Goal: Transaction & Acquisition: Purchase product/service

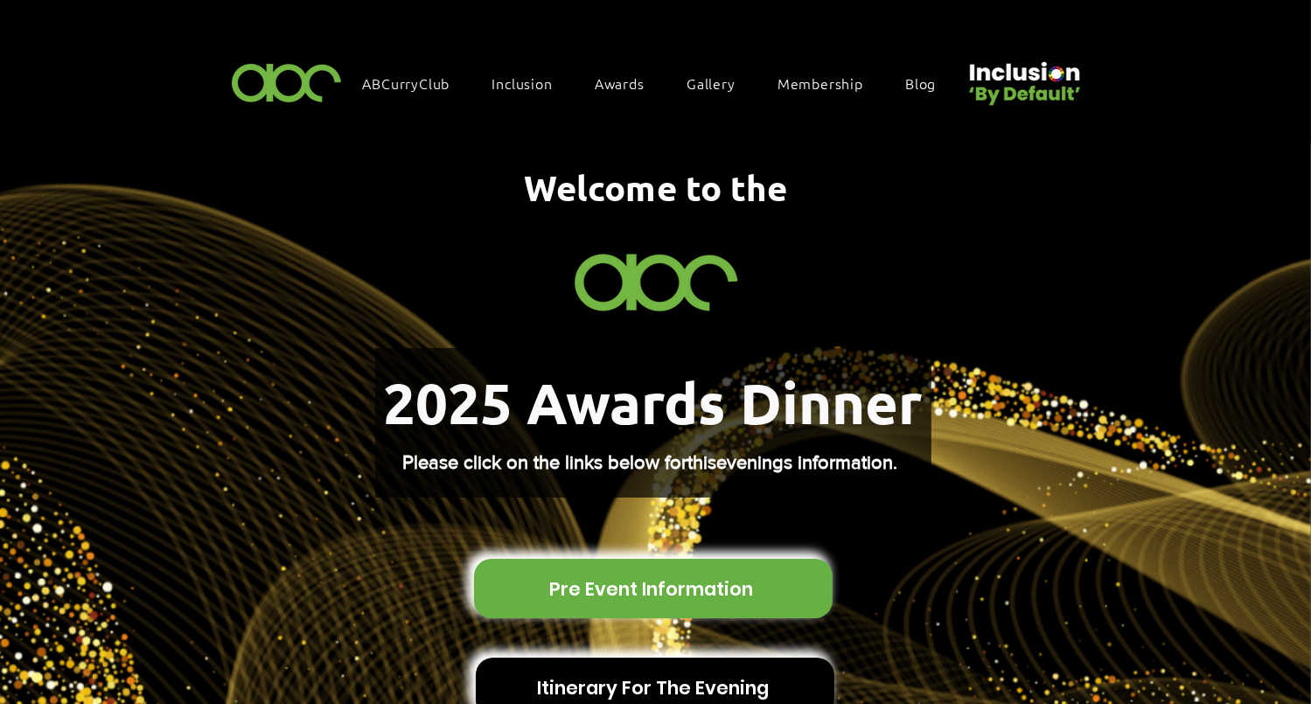
click at [647, 576] on span "Pre Event Information" at bounding box center [651, 589] width 204 height 27
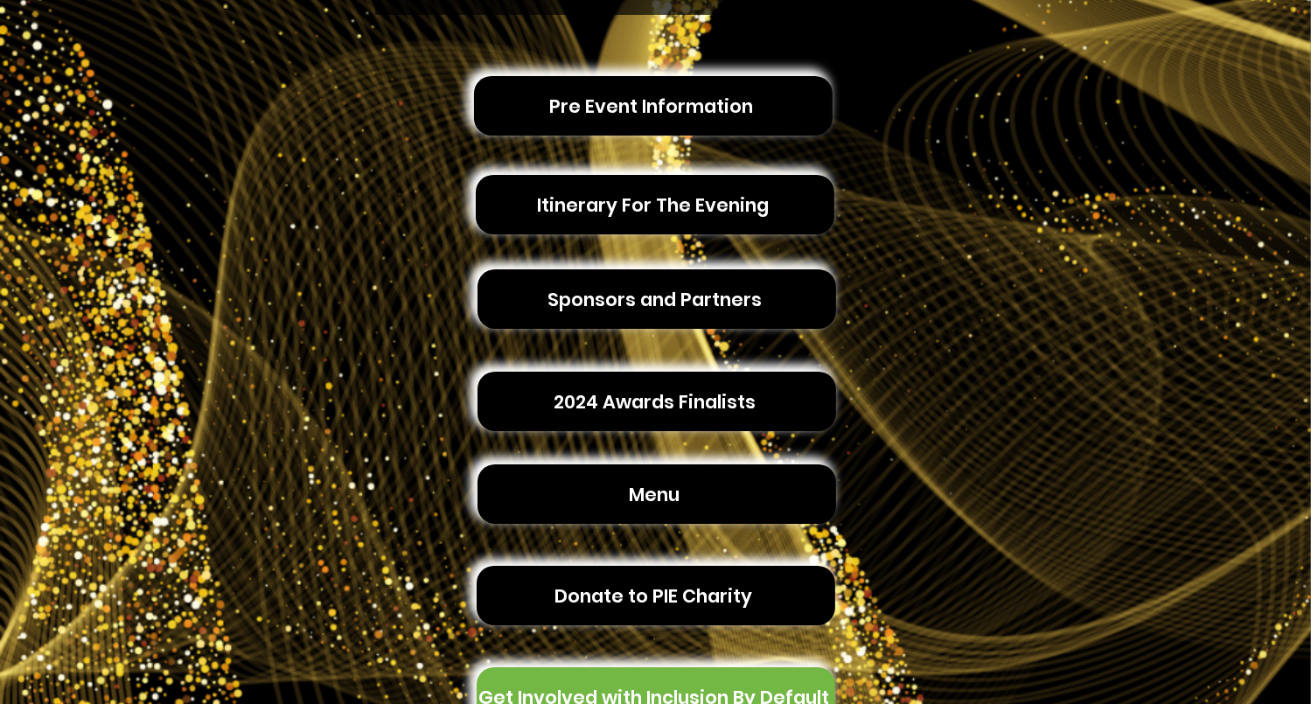
scroll to position [175, 0]
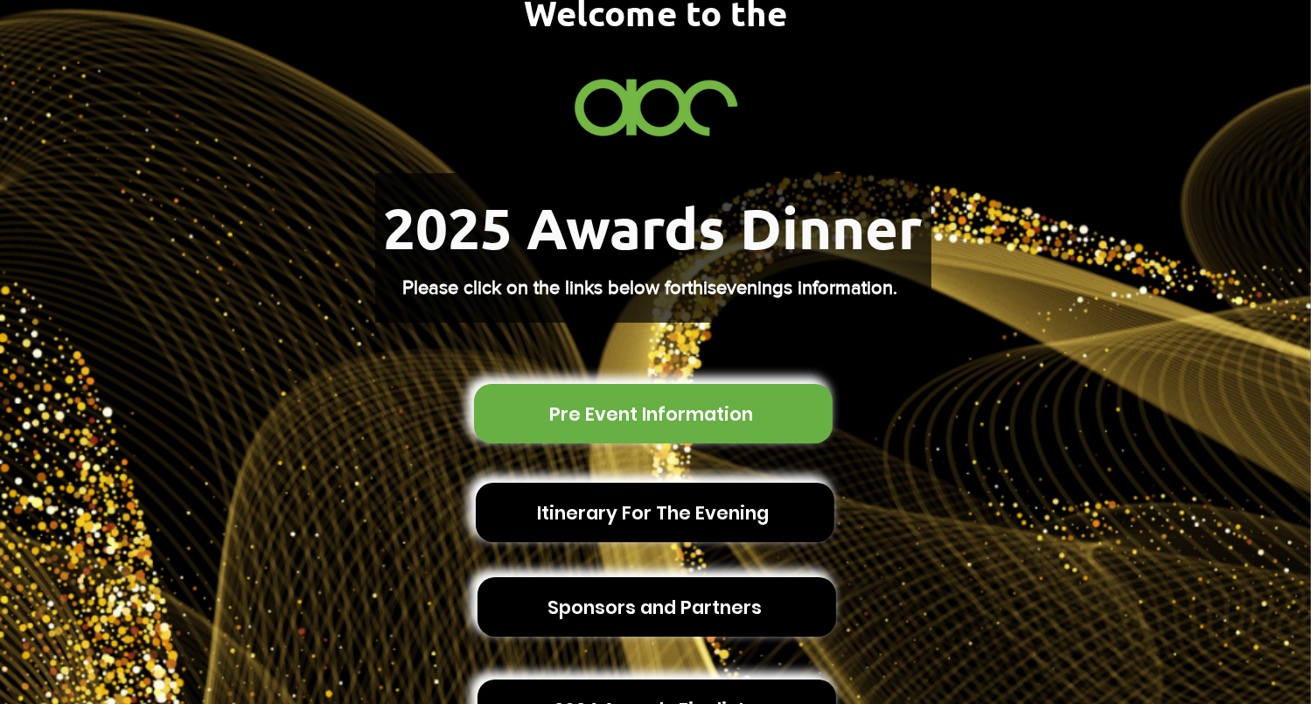
click at [699, 409] on span "Pre Event Information" at bounding box center [651, 414] width 204 height 27
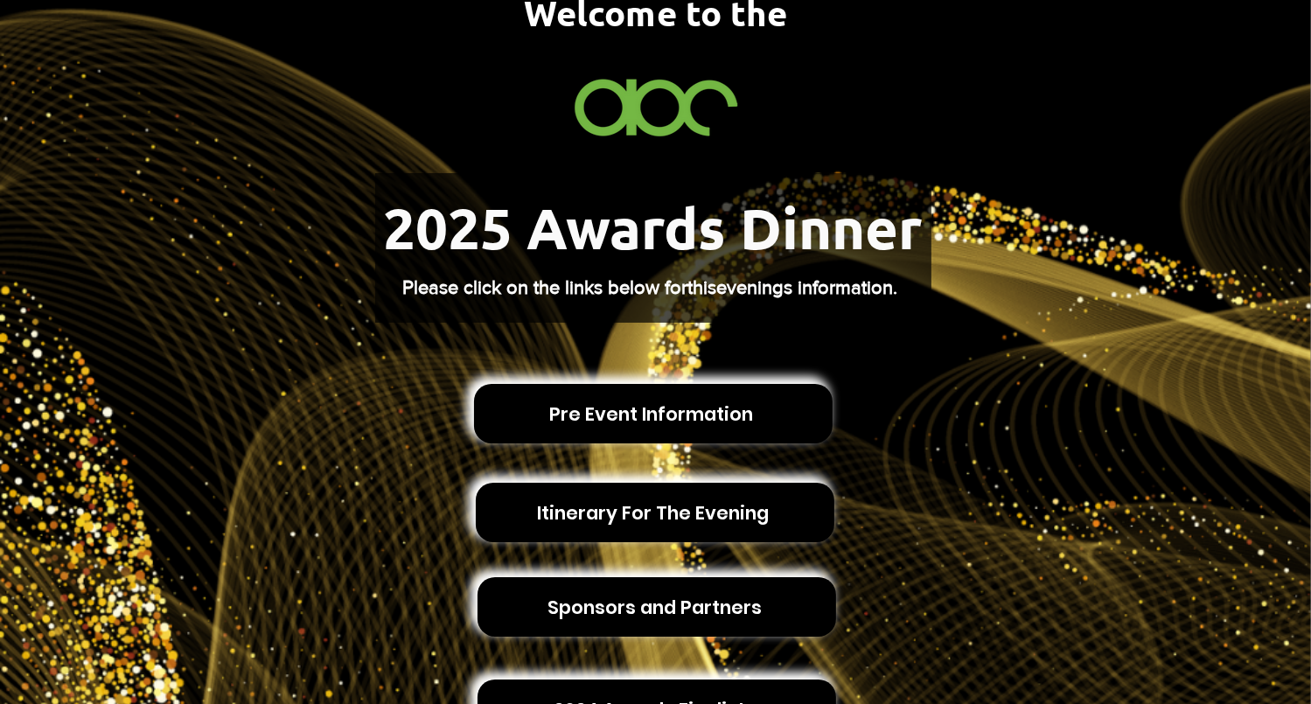
scroll to position [0, 0]
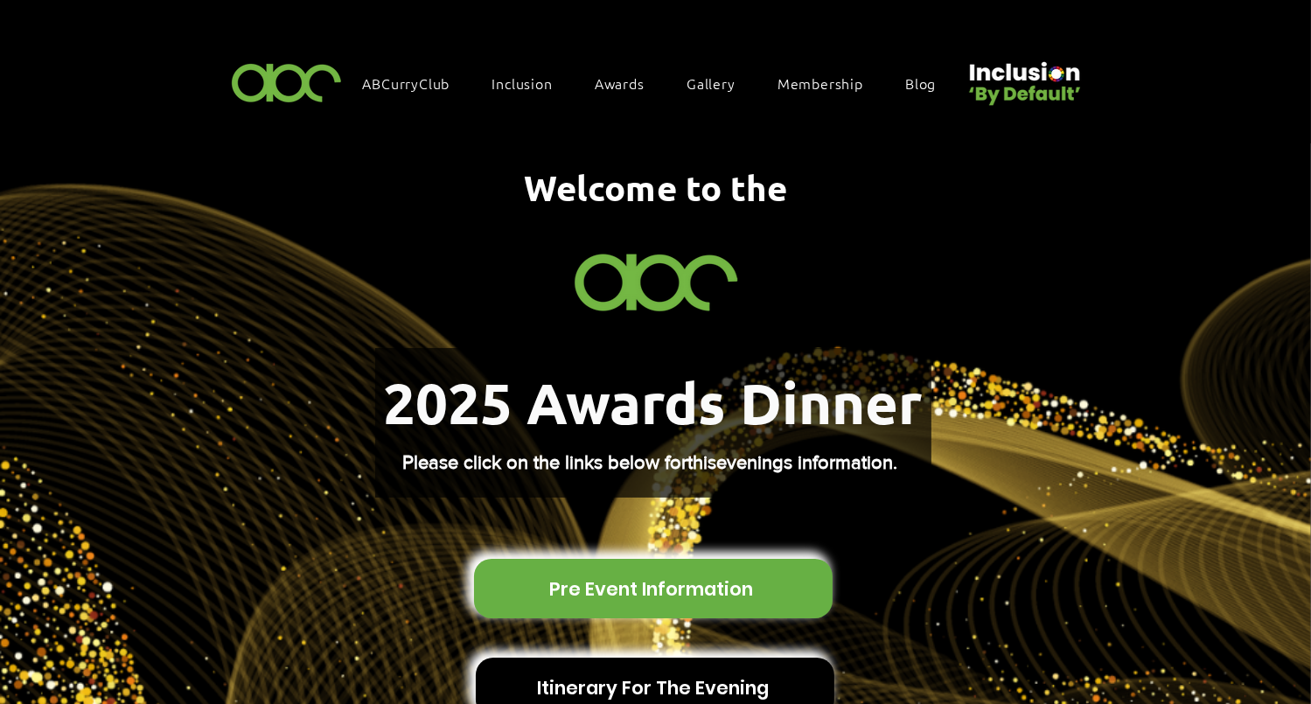
click at [694, 591] on span "Pre Event Information" at bounding box center [653, 588] width 359 height 59
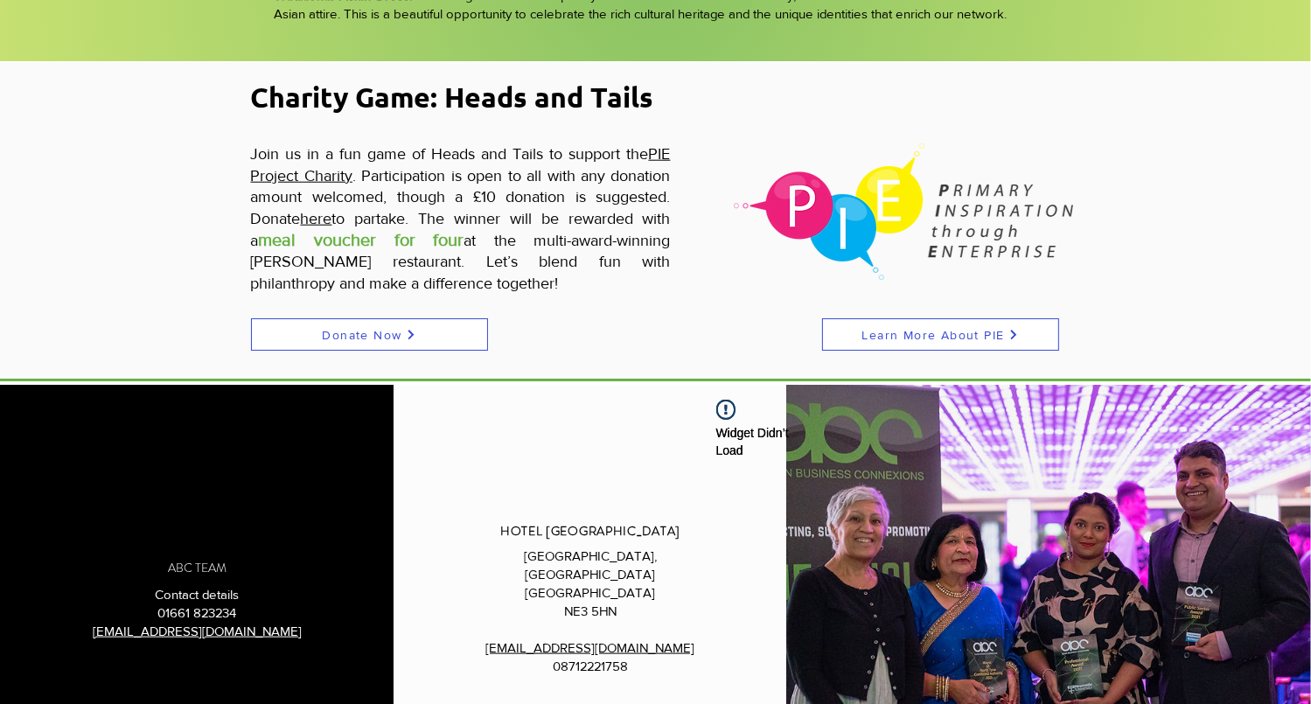
scroll to position [1925, 0]
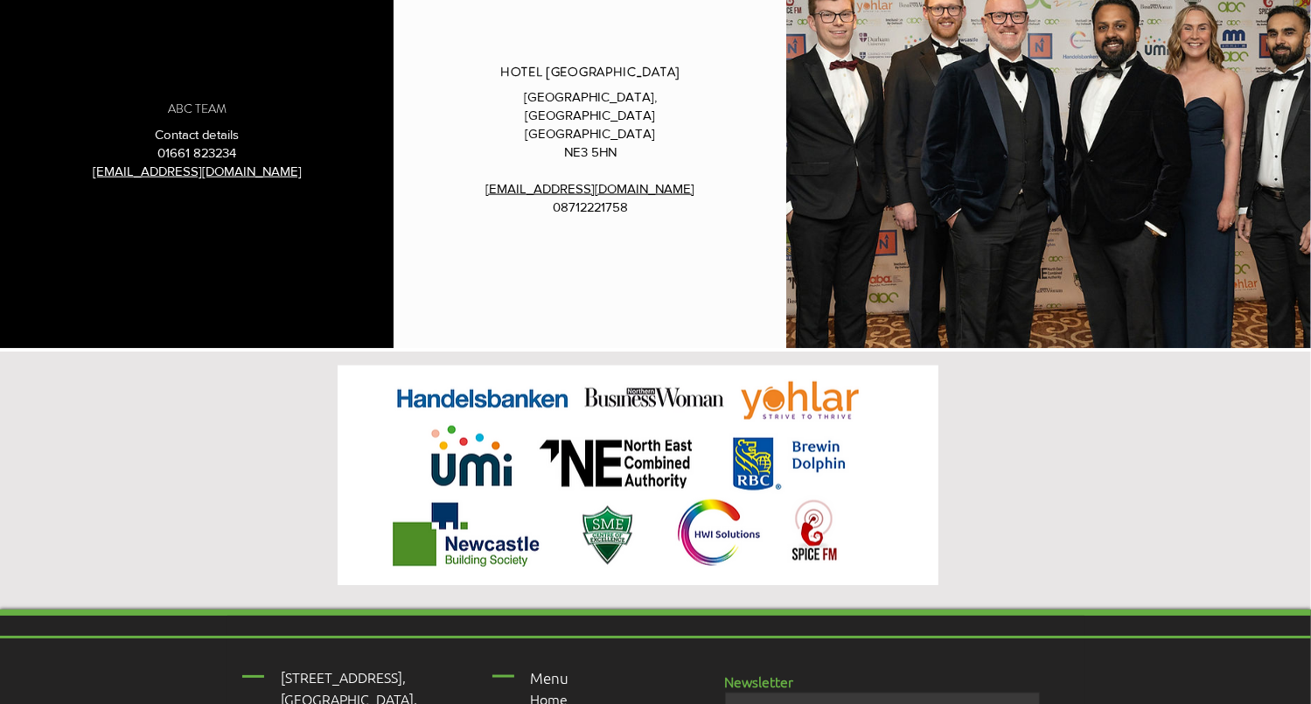
scroll to position [2100, 0]
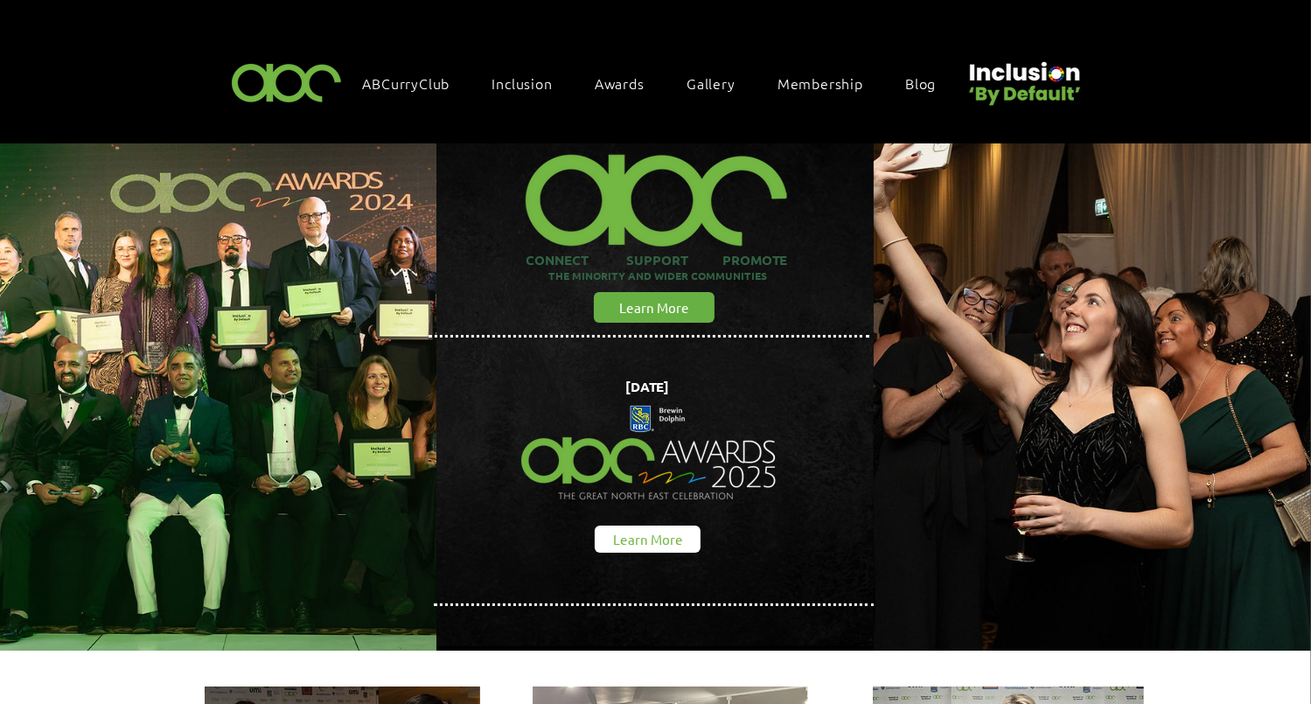
click at [644, 535] on span "Learn More" at bounding box center [648, 539] width 70 height 18
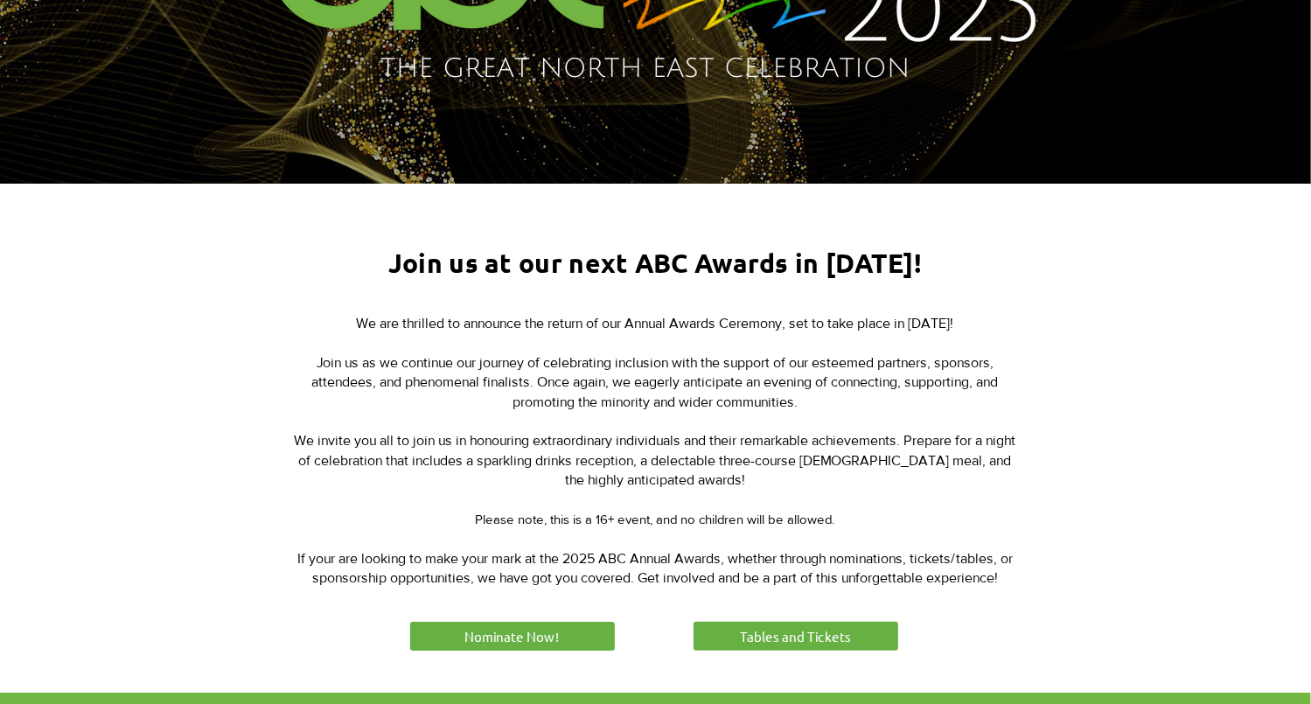
scroll to position [525, 0]
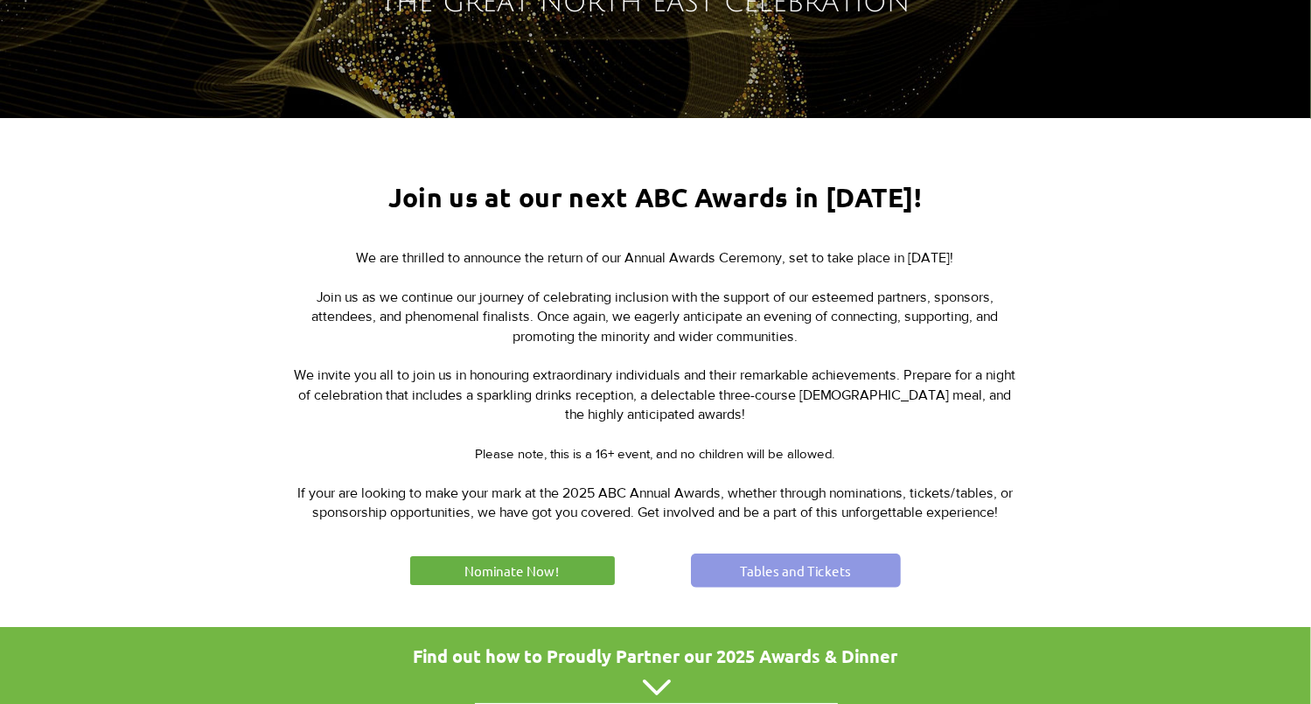
click at [826, 573] on span "Tables and Tickets" at bounding box center [795, 571] width 111 height 18
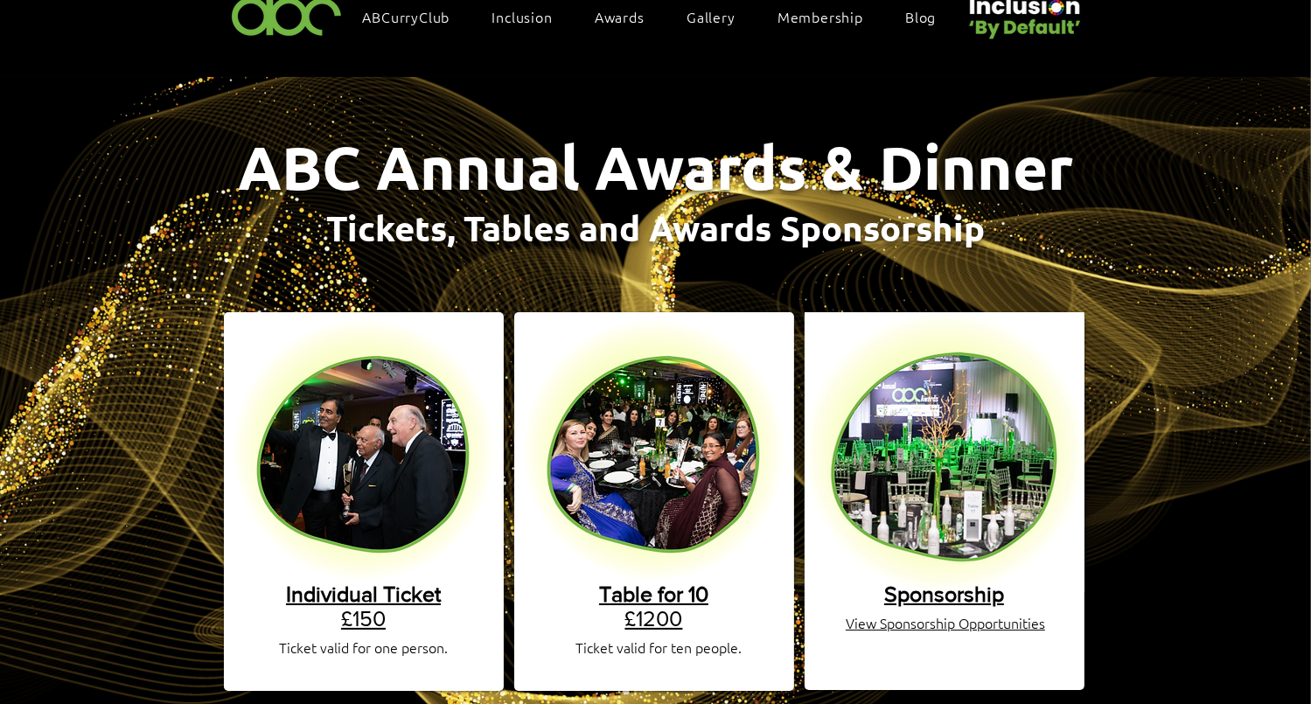
scroll to position [262, 0]
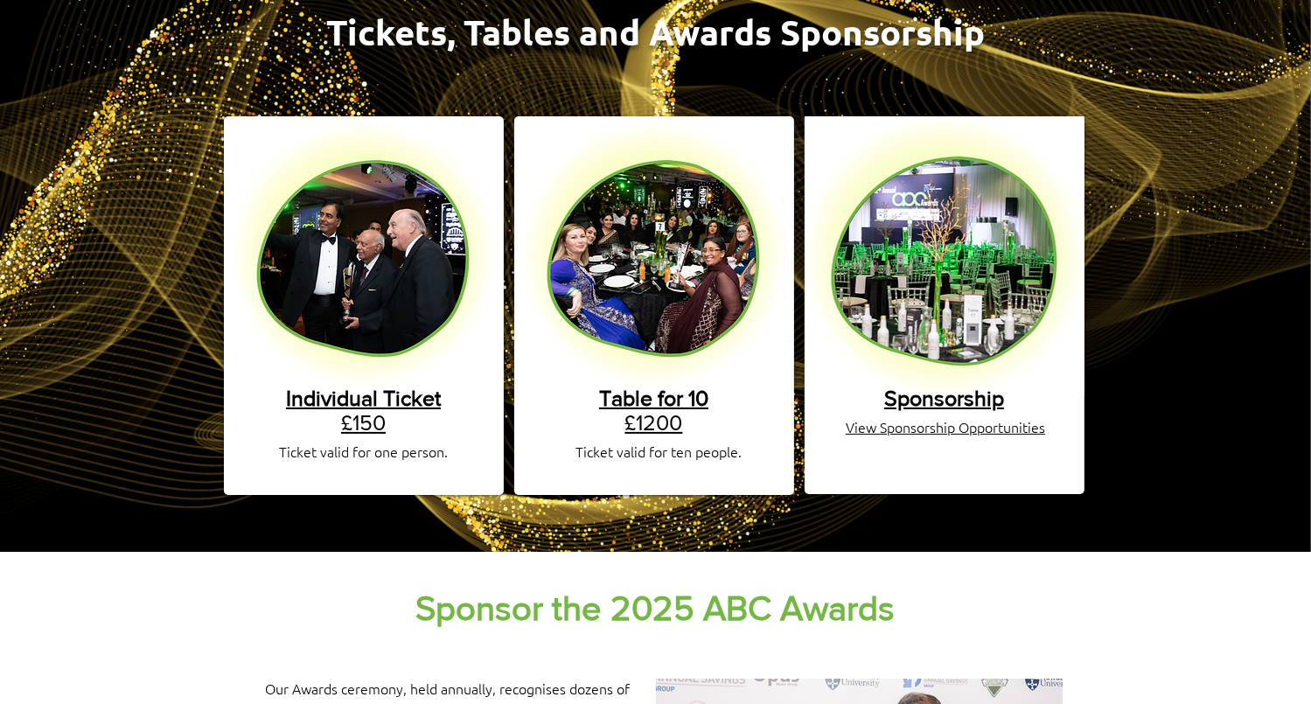
click at [361, 386] on span "Individual Ticket" at bounding box center [363, 398] width 155 height 24
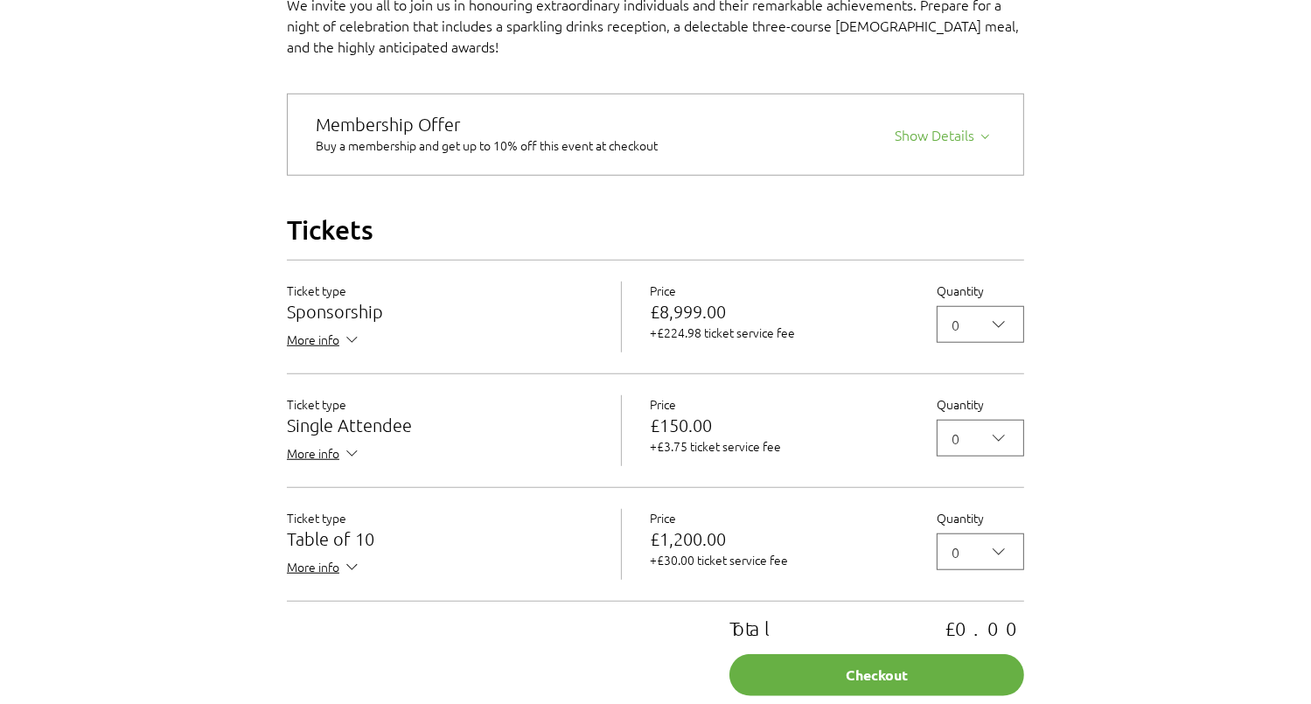
scroll to position [1487, 0]
